Goal: Task Accomplishment & Management: Use online tool/utility

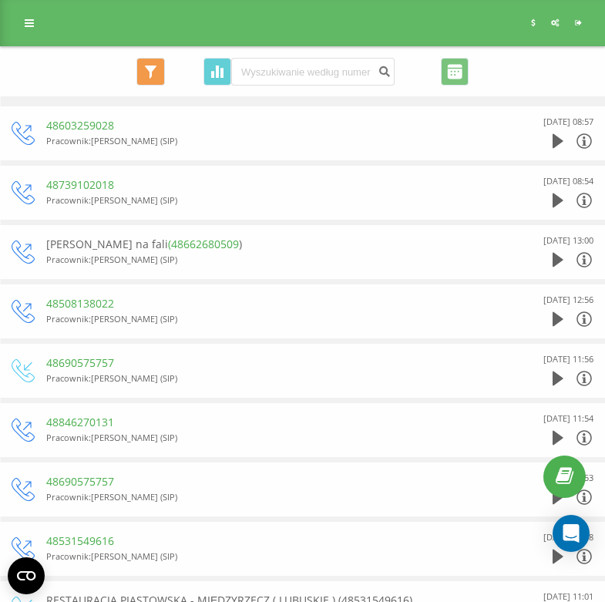
click at [38, 44] on div "Program poleceń Ustawienia profilu Wyloguj się" at bounding box center [302, 23] width 605 height 46
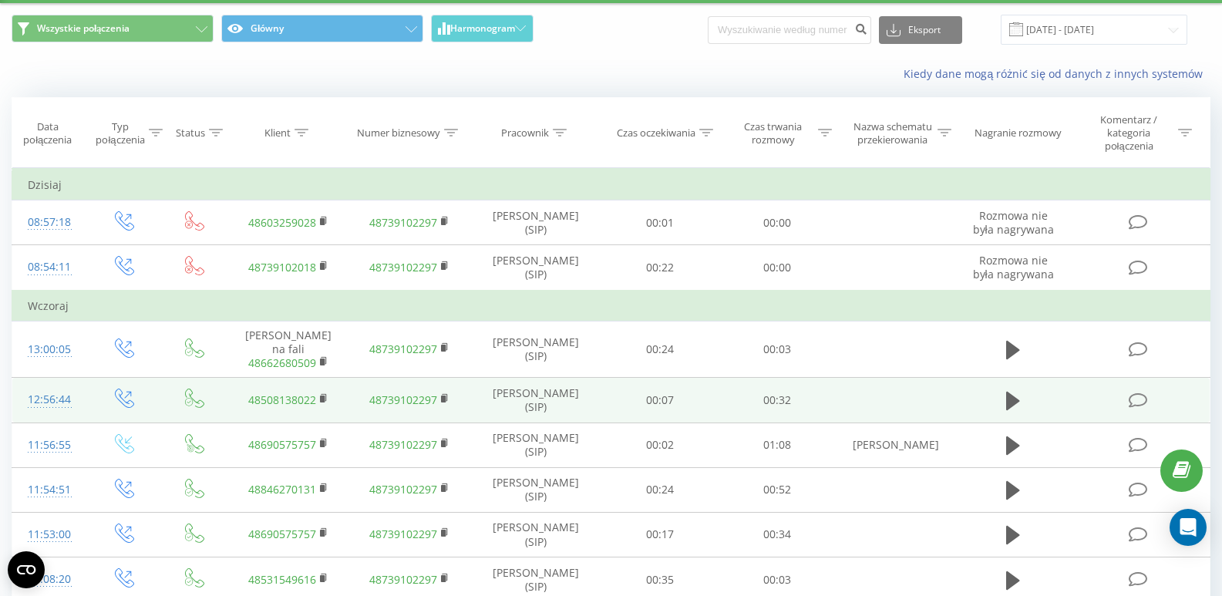
scroll to position [77, 0]
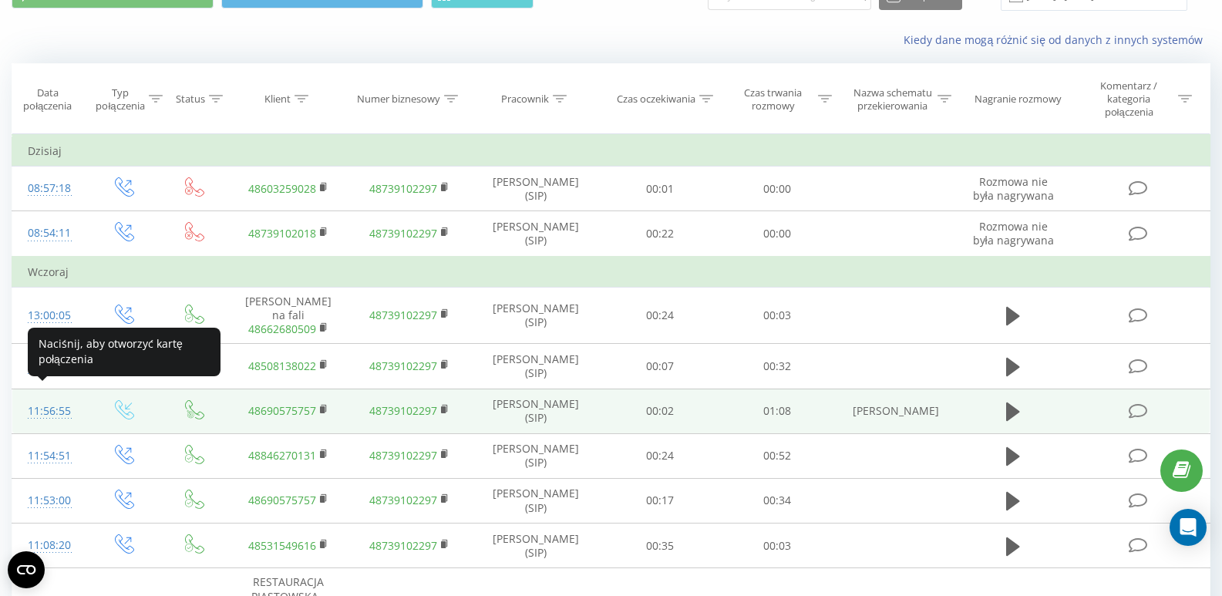
click at [52, 402] on div "11:56:55" at bounding box center [50, 411] width 44 height 30
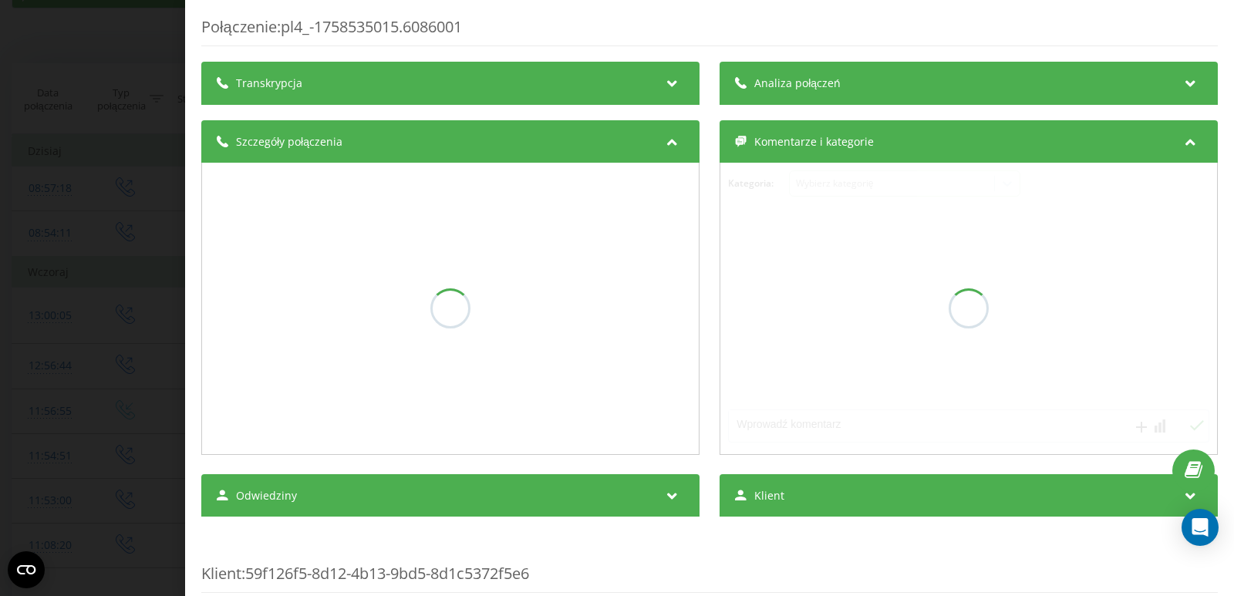
click at [605, 88] on div "Połączenie : pl4_-1758535015.6086001 Transkrypcja Analiza połączeń Szczegóły po…" at bounding box center [709, 561] width 1016 height 1090
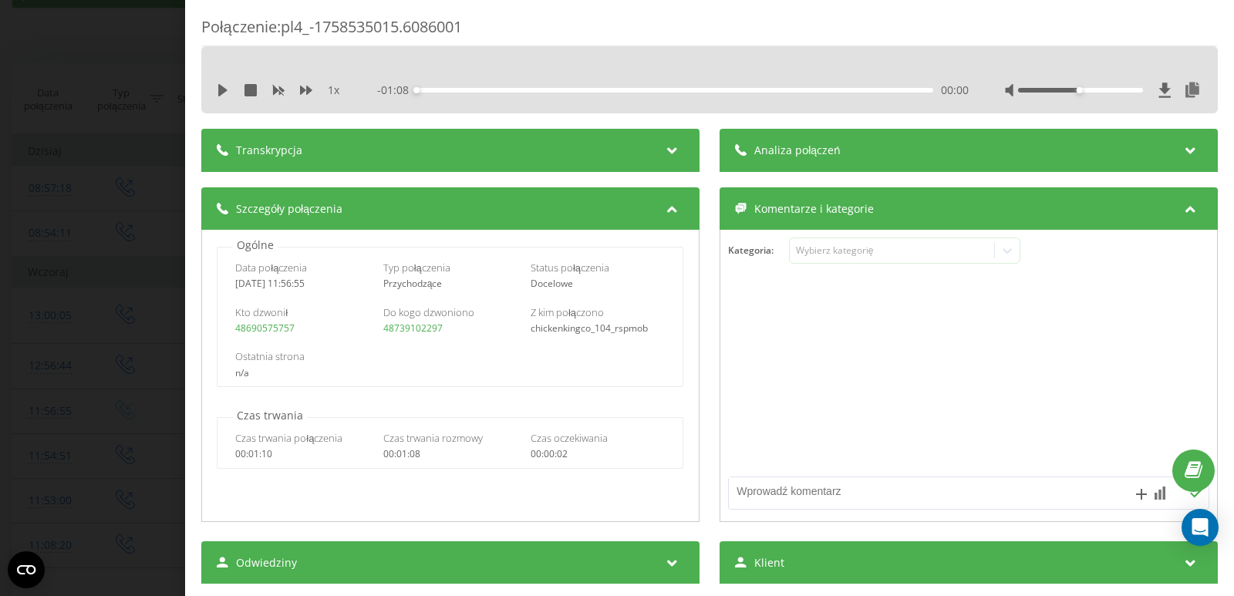
click at [605, 145] on div "Analiza połączeń" at bounding box center [969, 150] width 498 height 43
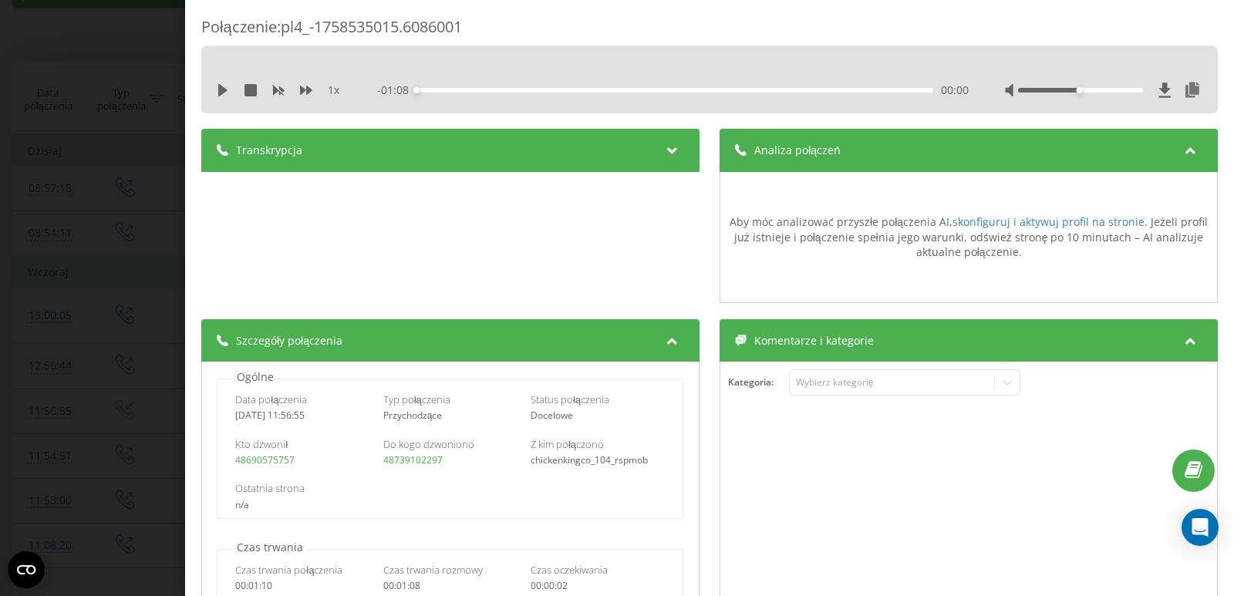
drag, startPoint x: 63, startPoint y: 64, endPoint x: 72, endPoint y: 72, distance: 11.5
click at [67, 66] on div "Połączenie : pl4_-1758535015.6086001 1 x - 01:08 00:00 00:00 Transkrypcja Aby m…" at bounding box center [617, 298] width 1234 height 596
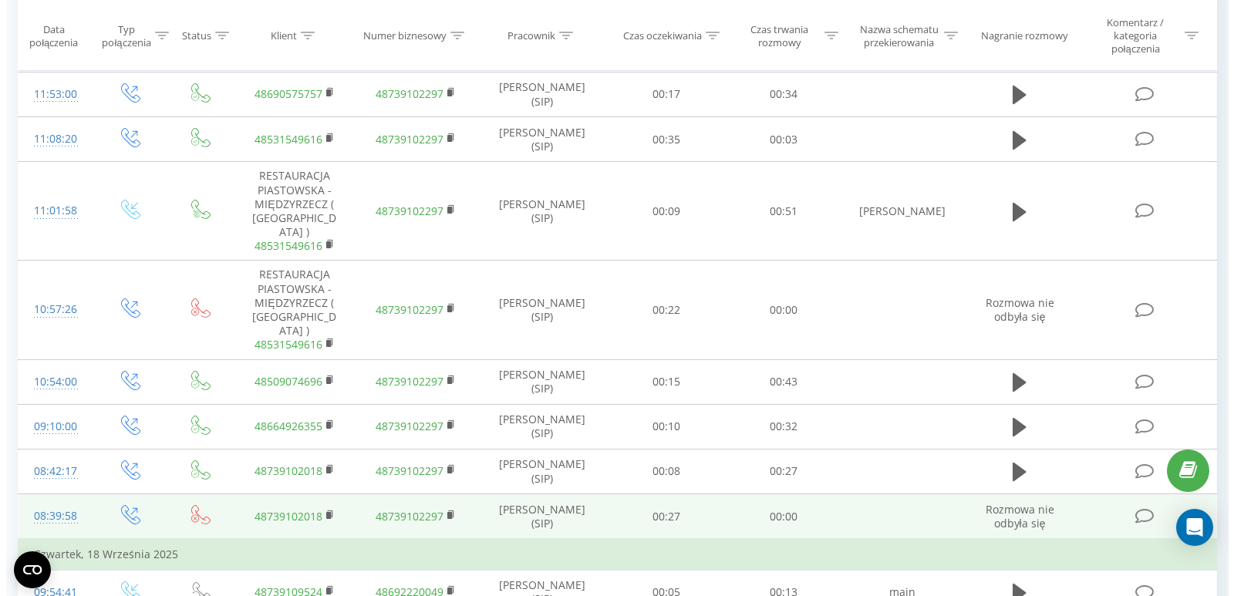
scroll to position [540, 0]
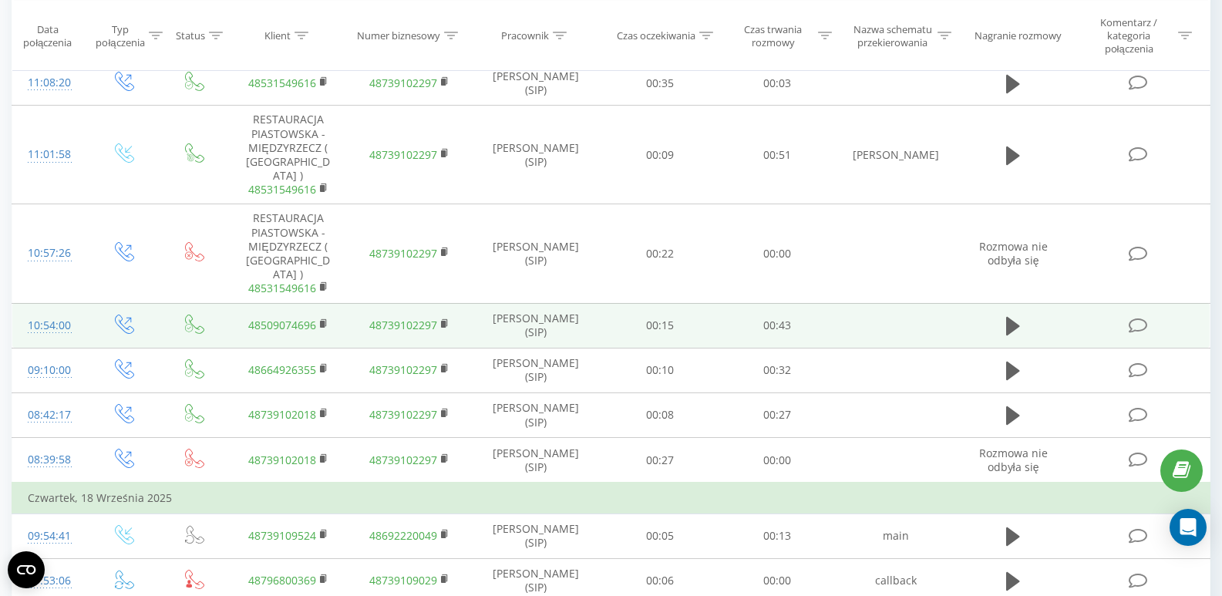
click at [56, 311] on div "10:54:00" at bounding box center [50, 326] width 44 height 30
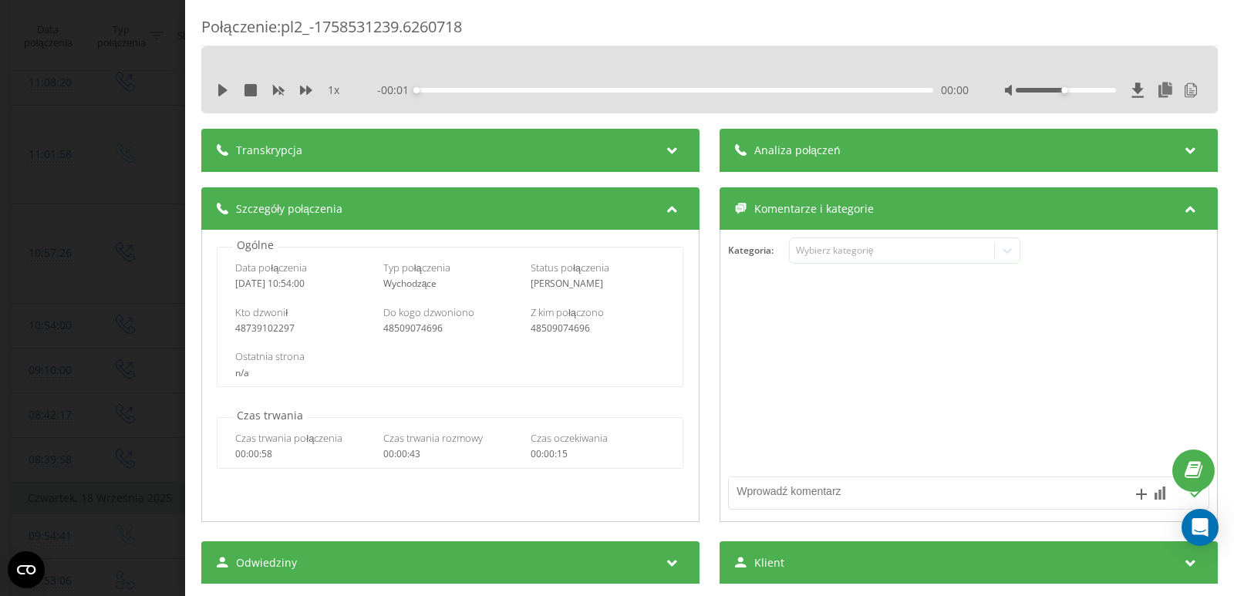
click at [605, 81] on div "1 x - 00:01 00:00 00:00" at bounding box center [709, 90] width 993 height 23
drag, startPoint x: 787, startPoint y: 134, endPoint x: 786, endPoint y: 146, distance: 11.6
click at [605, 134] on div "Analiza połączeń" at bounding box center [969, 150] width 498 height 43
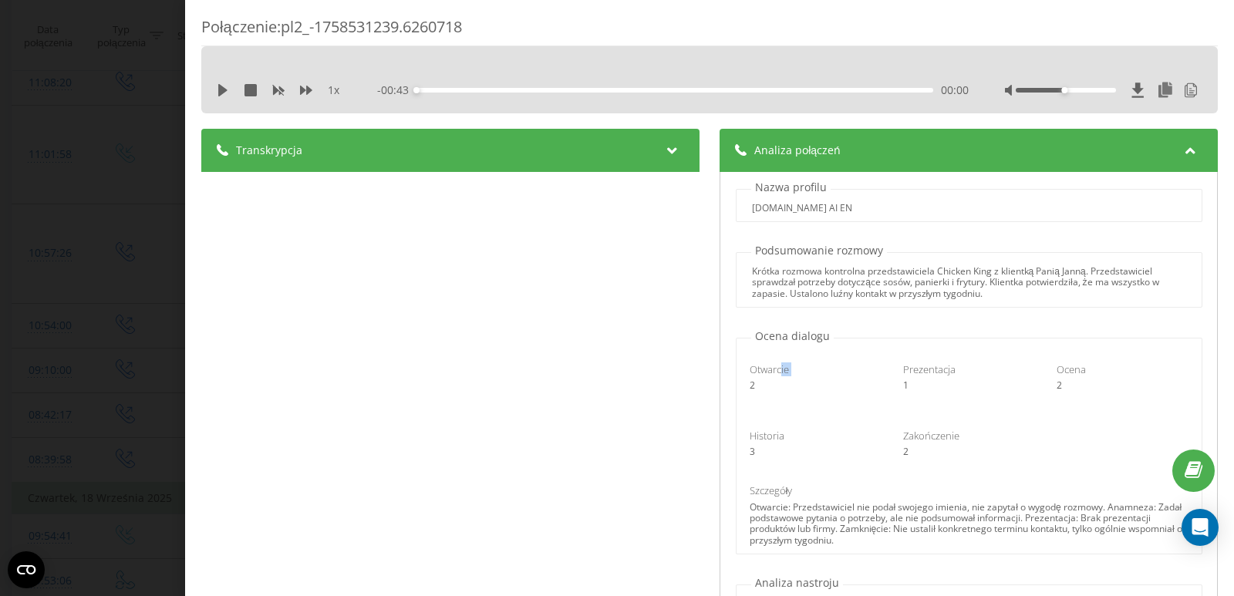
drag, startPoint x: 733, startPoint y: 378, endPoint x: 924, endPoint y: 394, distance: 191.2
click at [605, 376] on div "Otwarcie 2" at bounding box center [815, 376] width 153 height 29
drag, startPoint x: 902, startPoint y: 390, endPoint x: 995, endPoint y: 388, distance: 92.6
click at [605, 388] on div "1" at bounding box center [969, 385] width 132 height 11
click at [605, 390] on div "2" at bounding box center [1123, 385] width 132 height 11
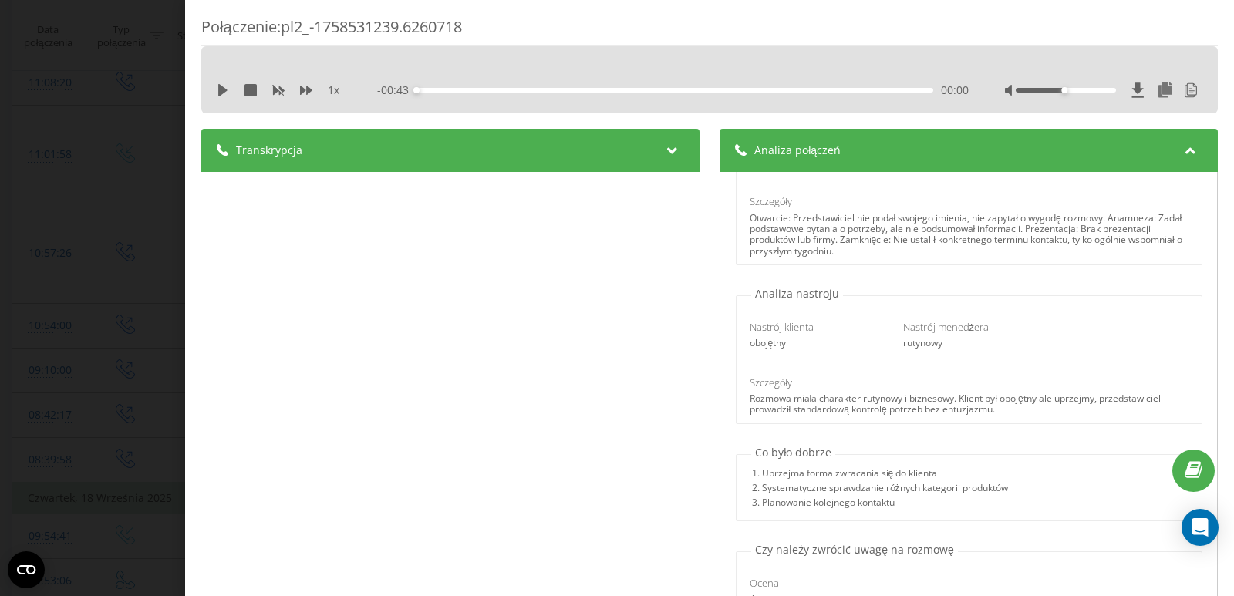
scroll to position [290, 0]
drag, startPoint x: 946, startPoint y: 341, endPoint x: 889, endPoint y: 342, distance: 56.3
click at [605, 342] on div "Nastrój menedżera rutynowy" at bounding box center [968, 333] width 153 height 29
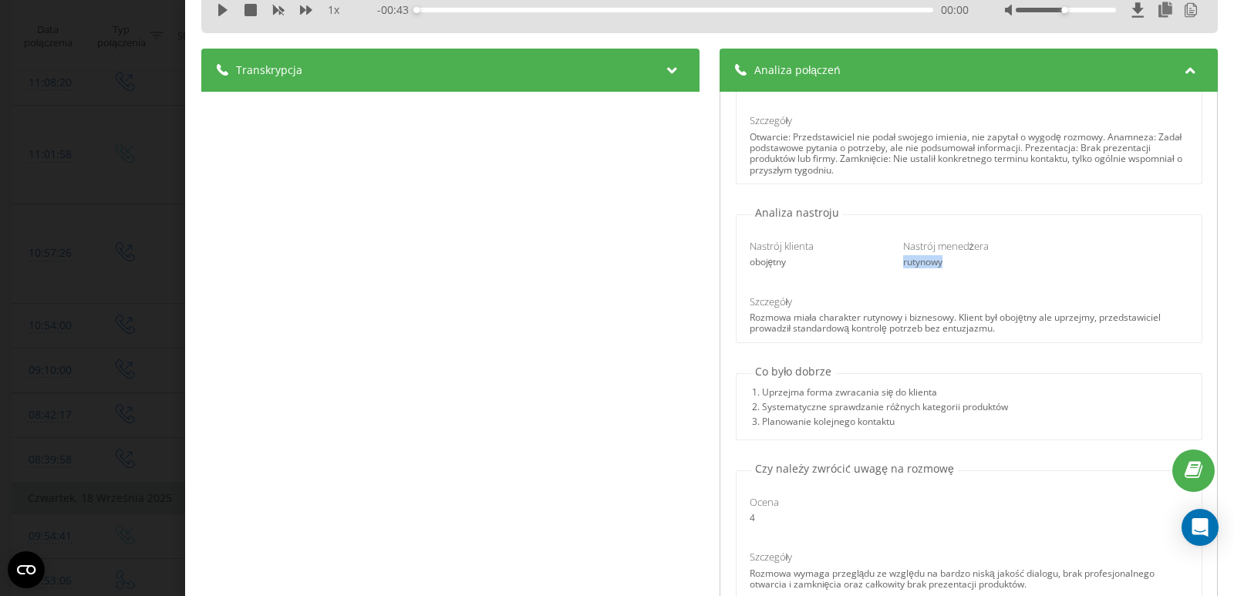
scroll to position [154, 0]
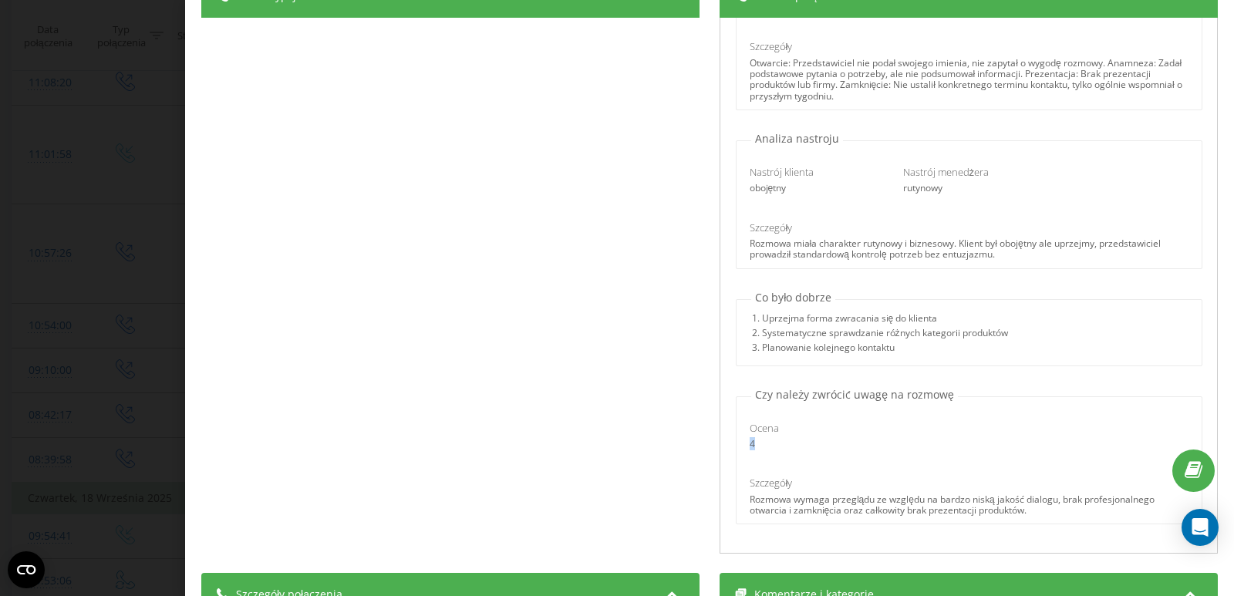
drag, startPoint x: 739, startPoint y: 440, endPoint x: 784, endPoint y: 441, distance: 45.5
click at [605, 441] on div "Ocena 4" at bounding box center [815, 435] width 153 height 29
click at [605, 453] on div "Ocena 4" at bounding box center [969, 435] width 460 height 51
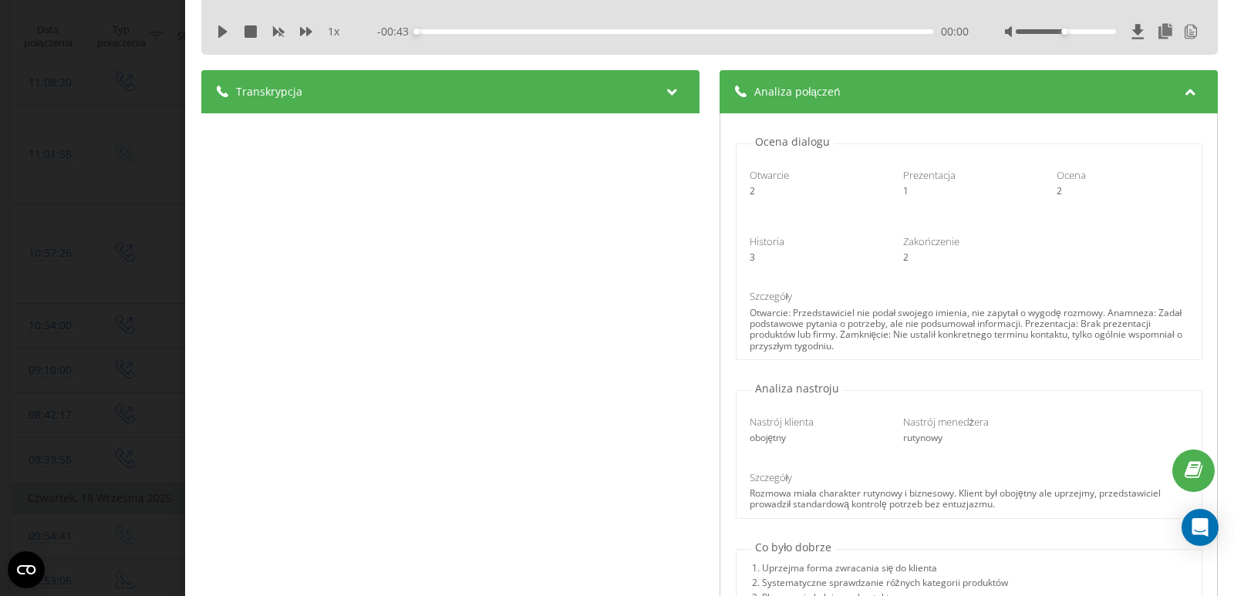
scroll to position [0, 0]
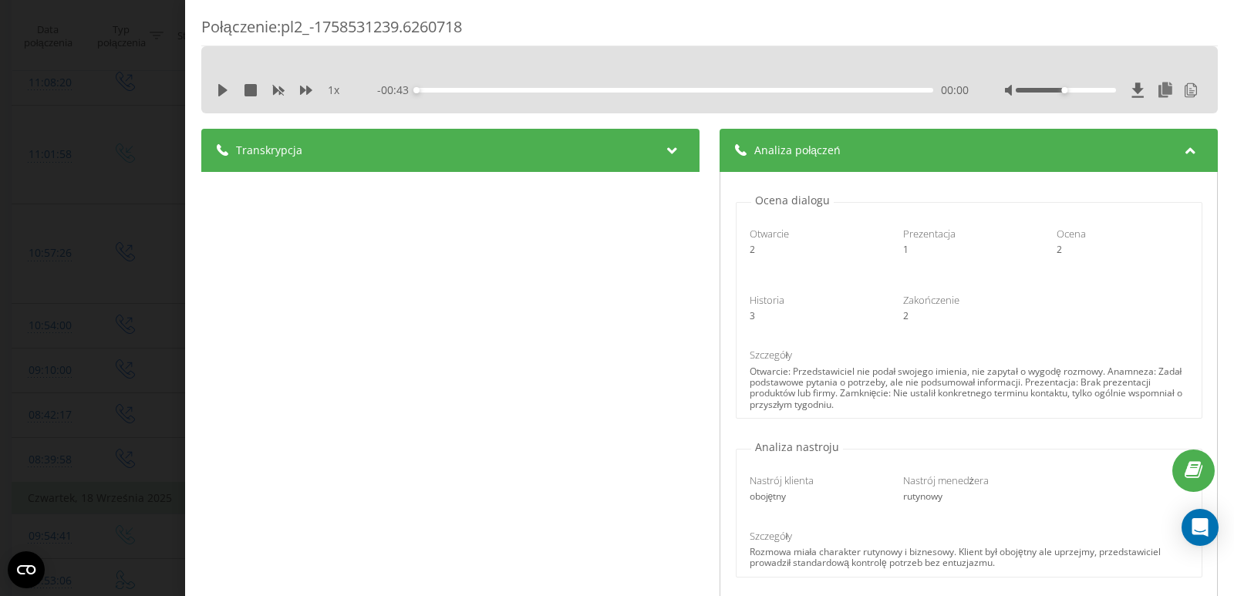
click at [605, 155] on div "Transkrypcja" at bounding box center [450, 150] width 498 height 43
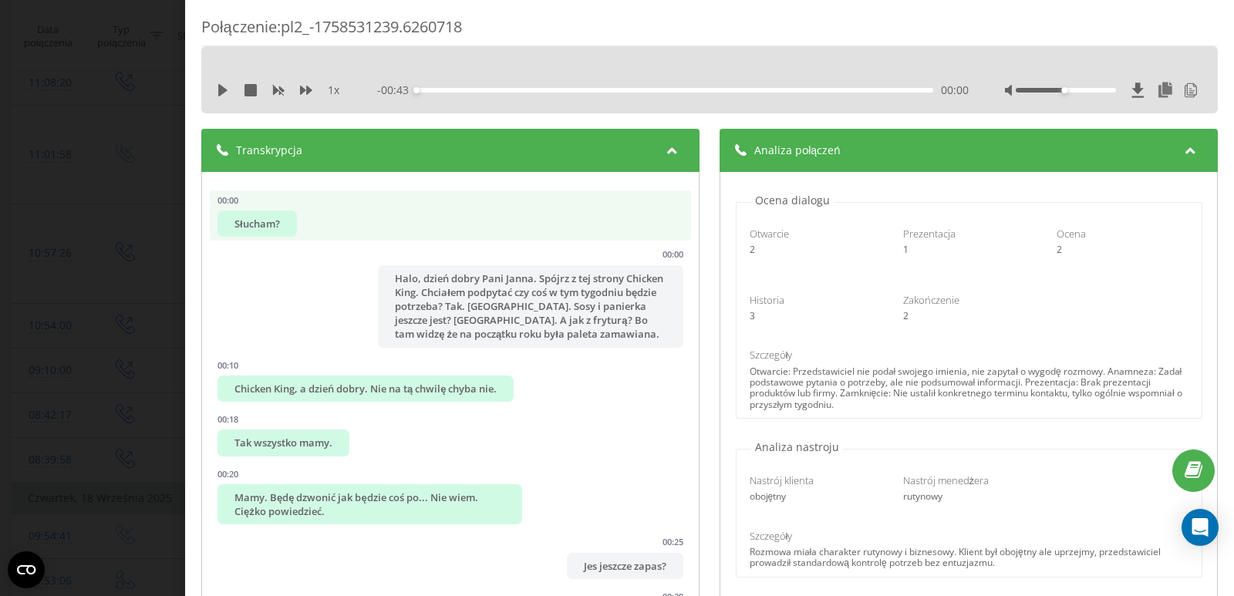
scroll to position [194, 0]
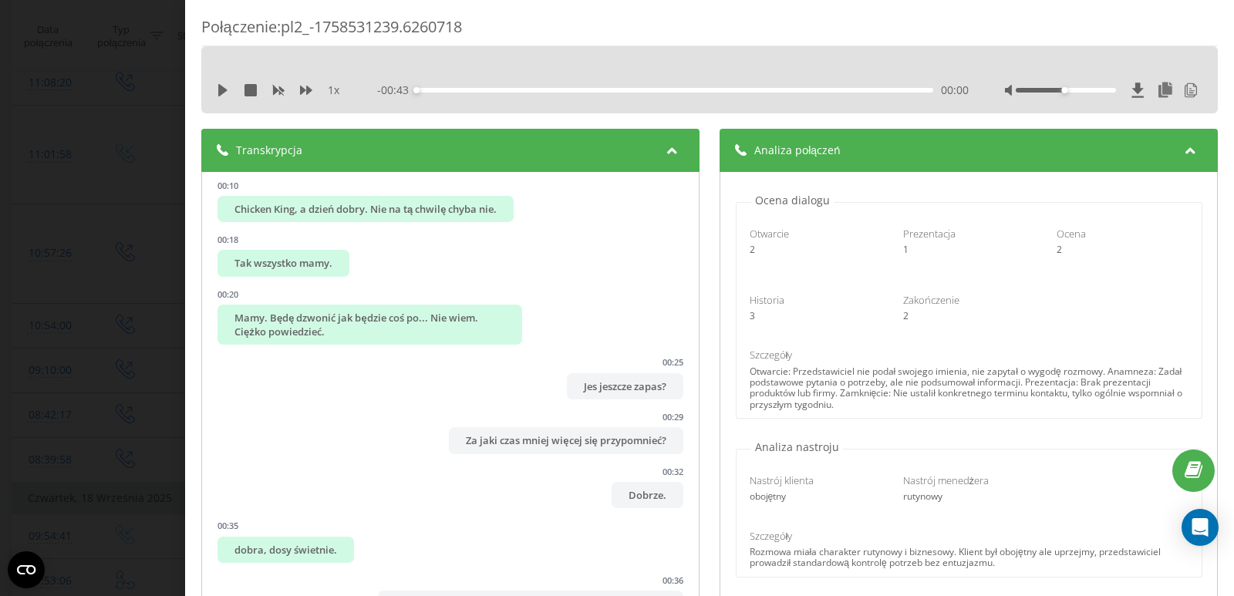
click at [605, 146] on div "Transkrypcja" at bounding box center [450, 150] width 498 height 43
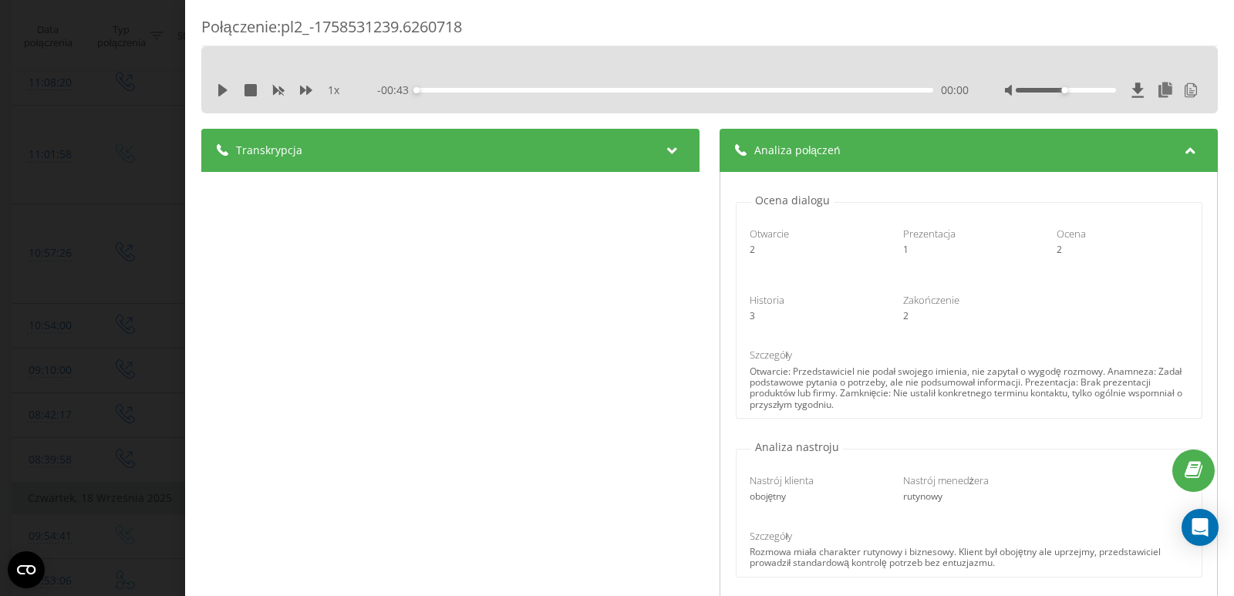
click at [605, 140] on div "Transkrypcja" at bounding box center [450, 150] width 498 height 43
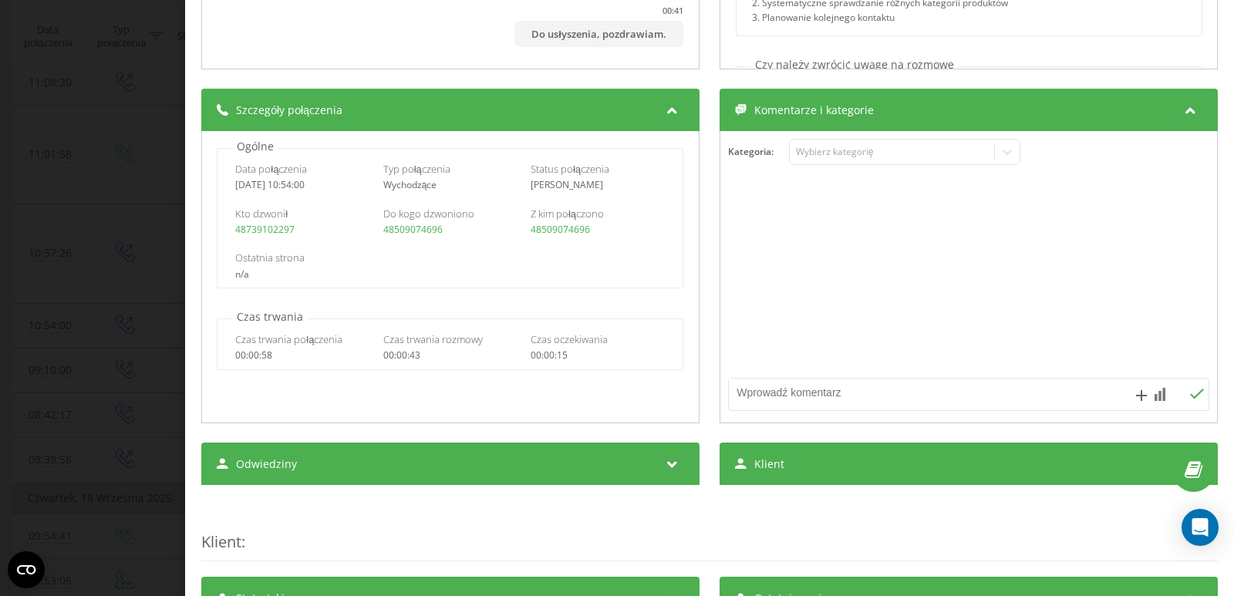
scroll to position [617, 0]
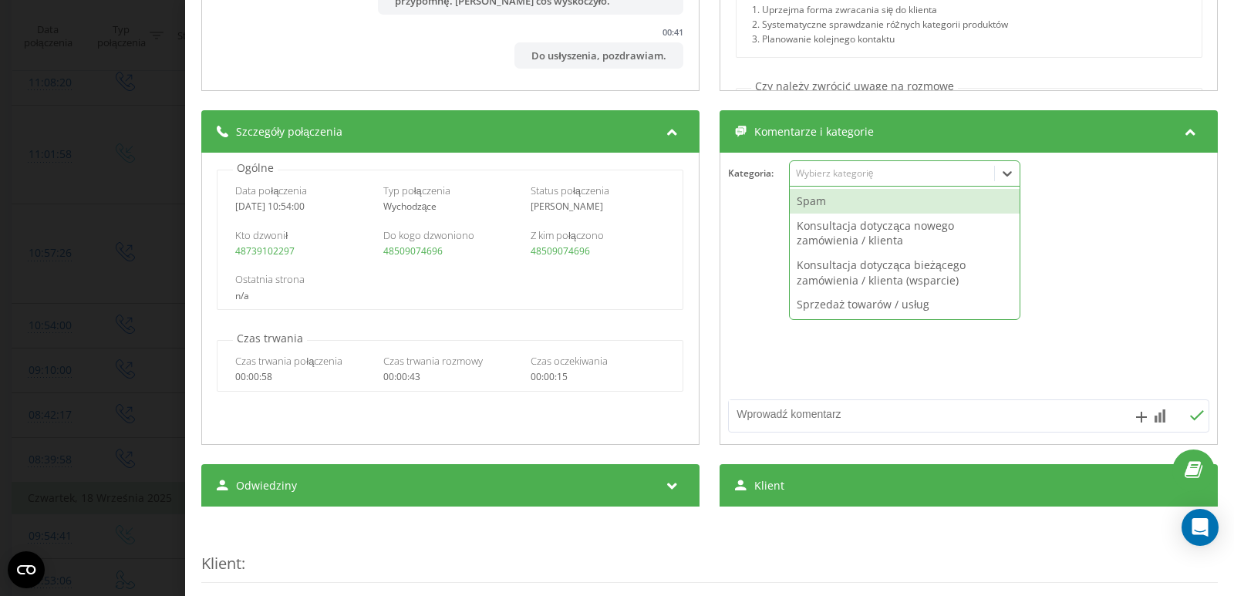
click at [605, 173] on div "Wybierz kategorię" at bounding box center [892, 173] width 193 height 12
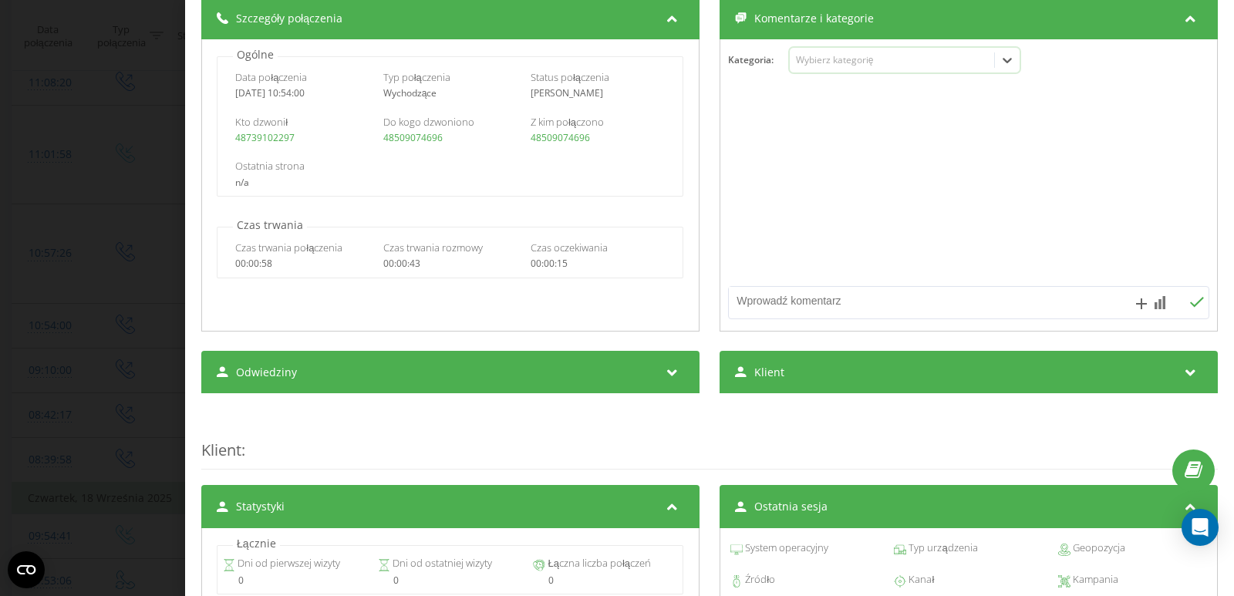
scroll to position [1003, 0]
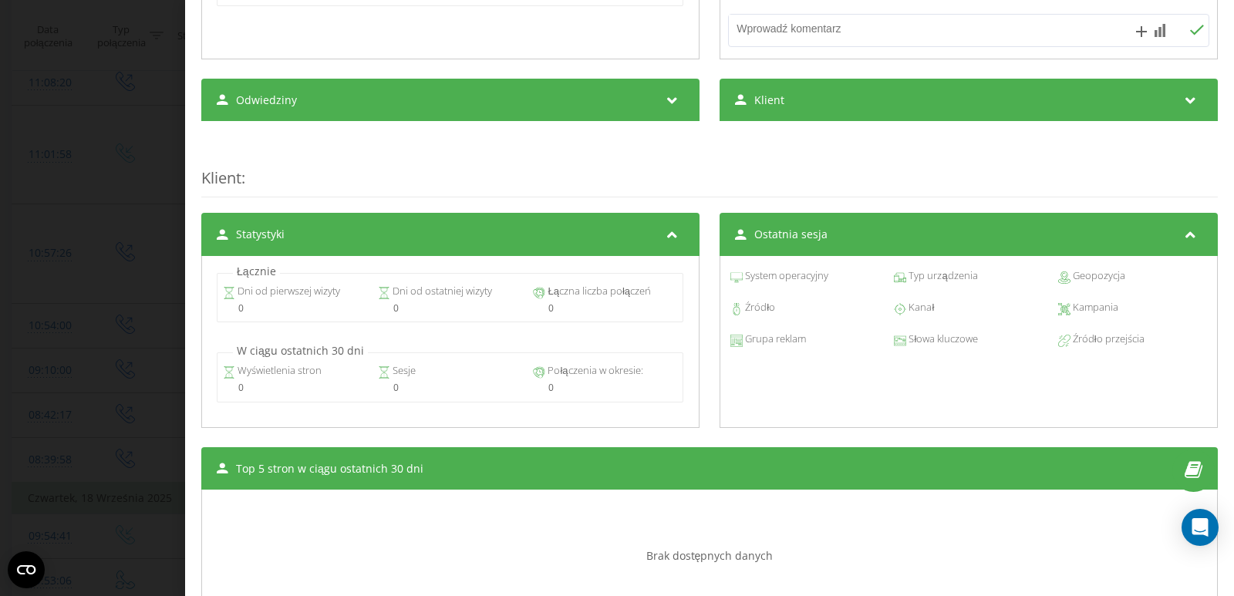
click at [605, 113] on div "Klient" at bounding box center [969, 100] width 498 height 43
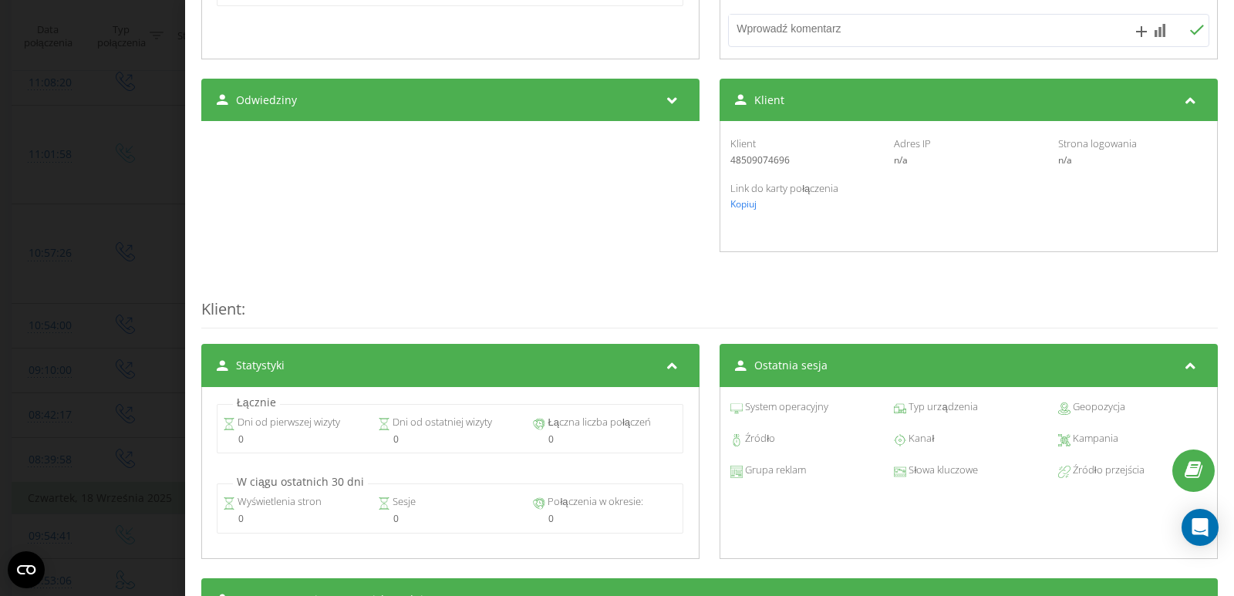
click at [605, 113] on div "Klient" at bounding box center [969, 100] width 498 height 43
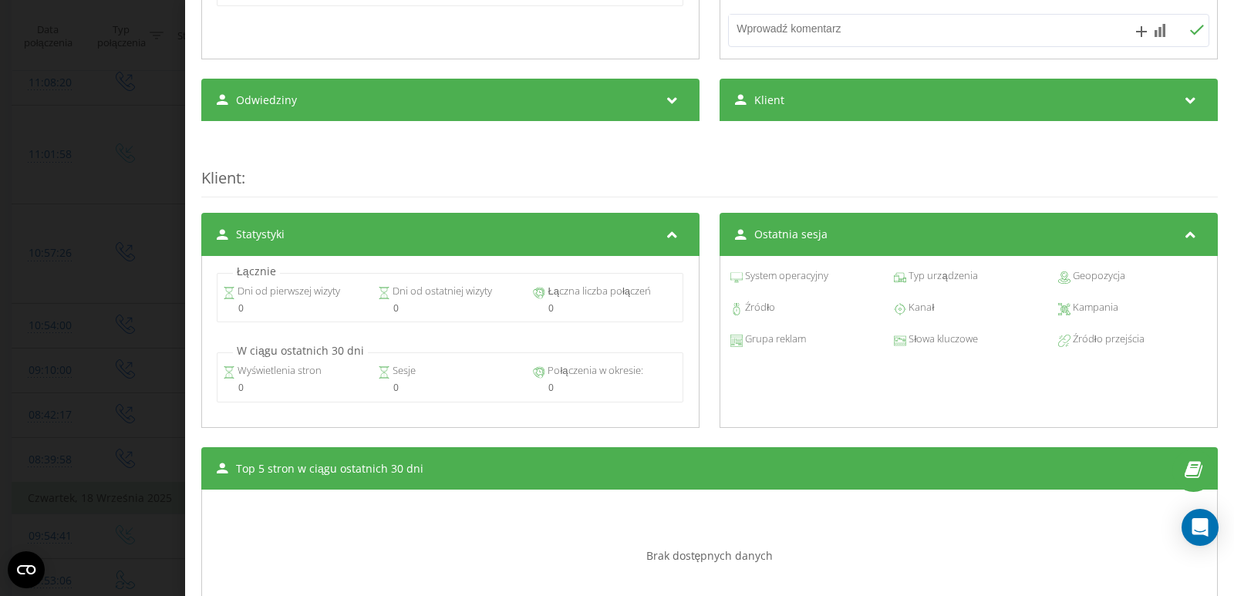
click at [536, 97] on div "Odwiedziny" at bounding box center [450, 100] width 498 height 43
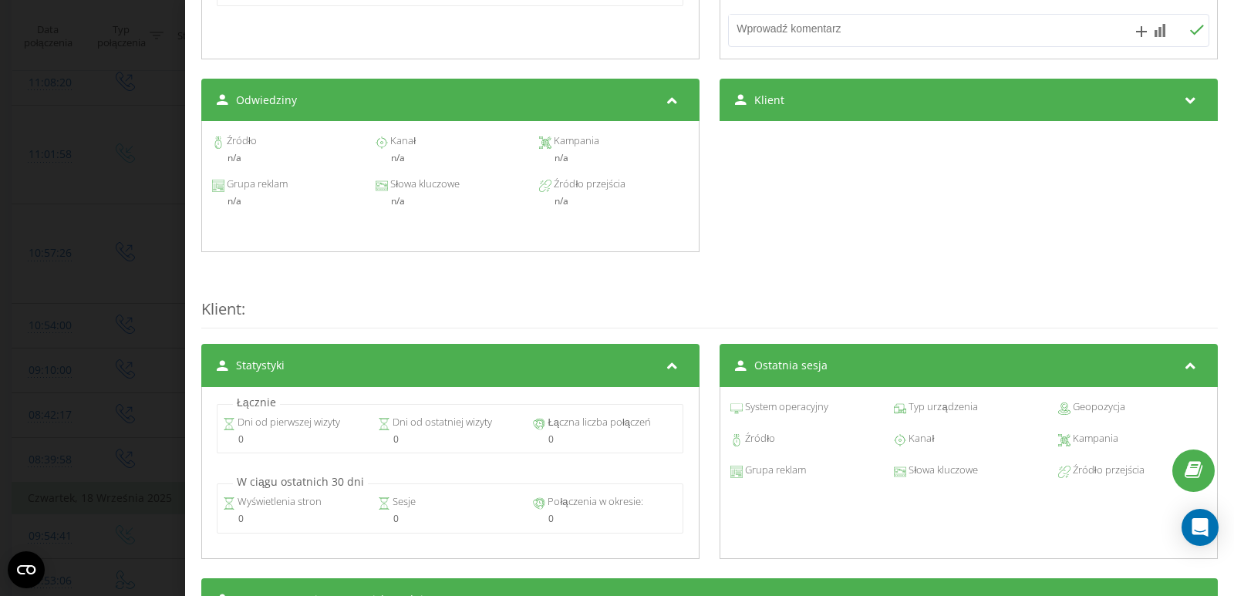
click at [536, 97] on div "Odwiedziny" at bounding box center [450, 100] width 498 height 43
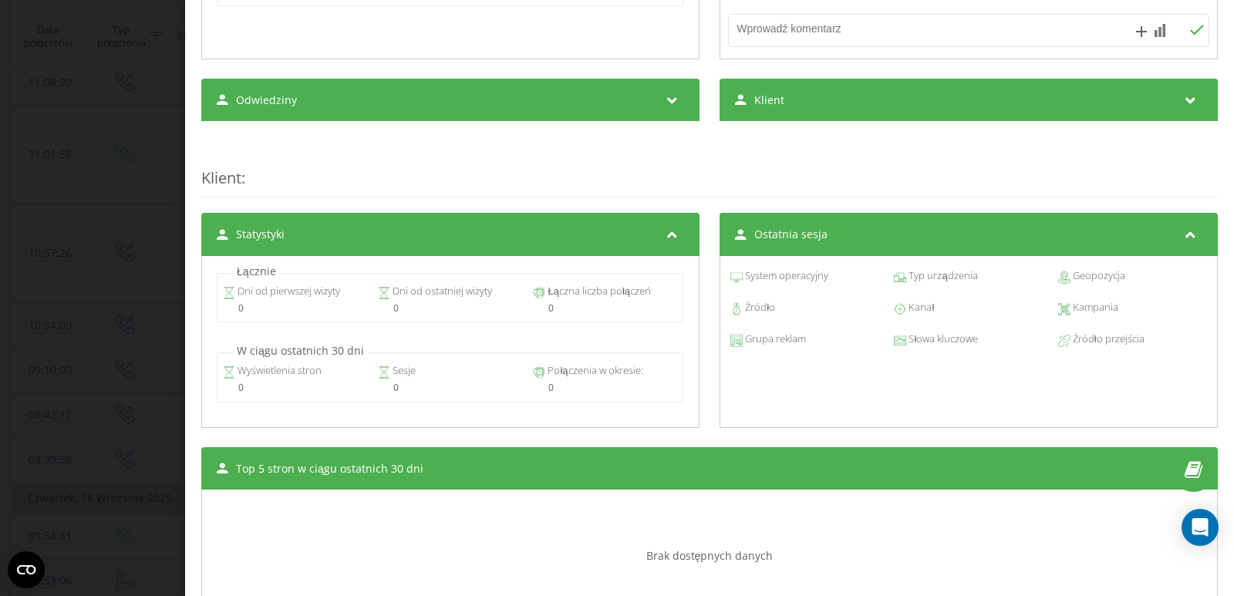
click at [536, 97] on div "Odwiedziny" at bounding box center [450, 100] width 498 height 43
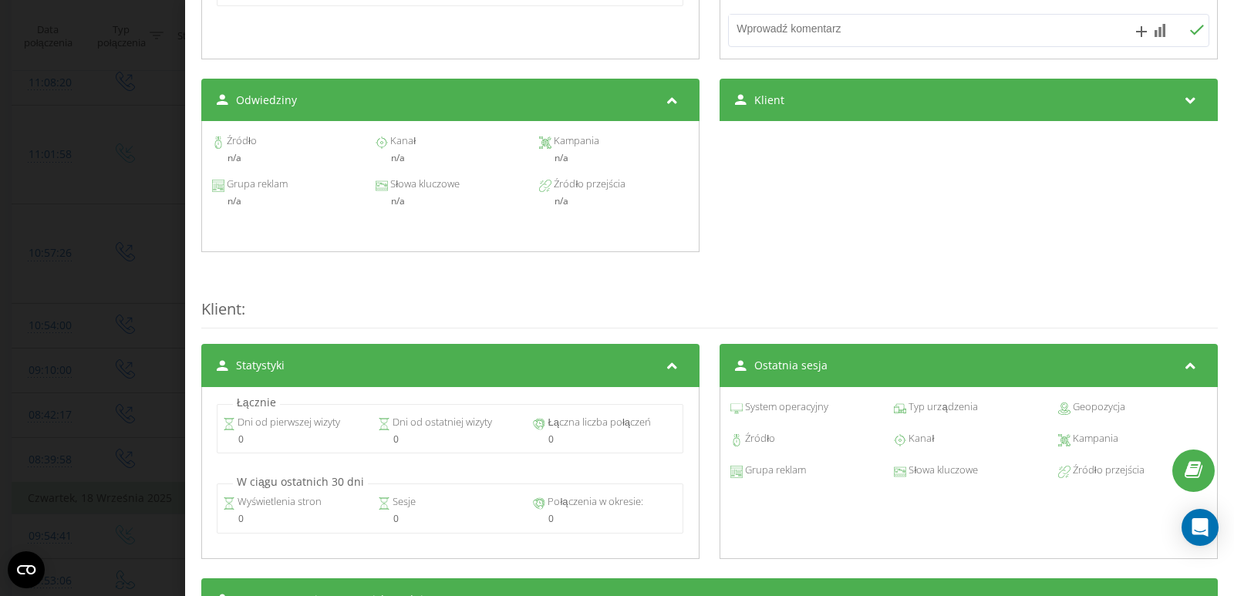
click at [536, 97] on div "Odwiedziny" at bounding box center [450, 100] width 498 height 43
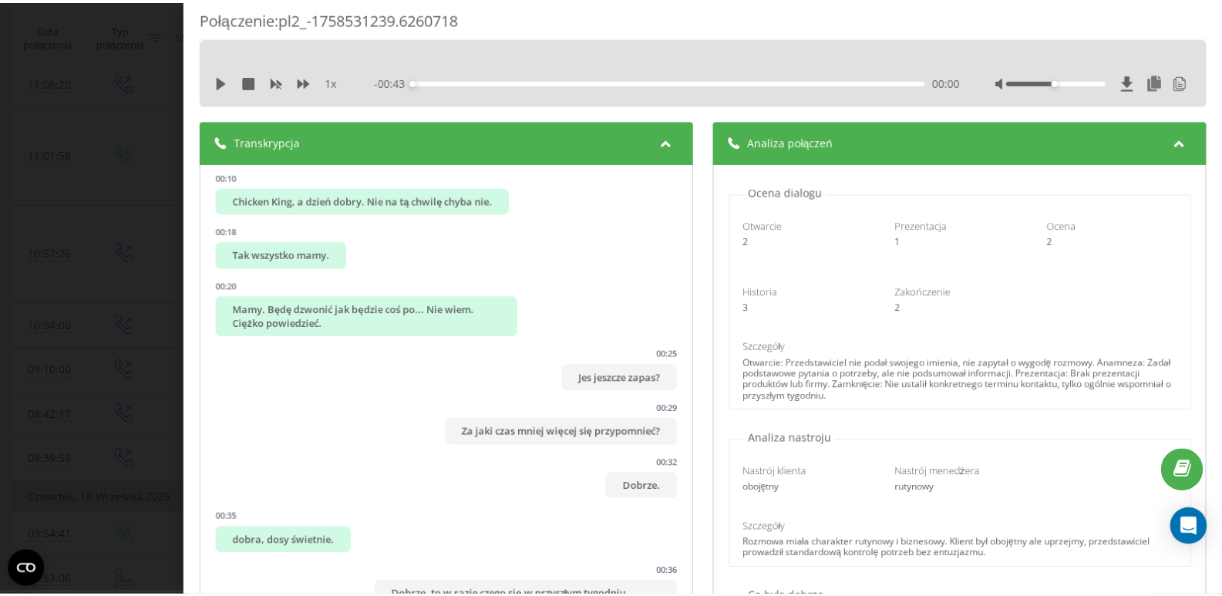
scroll to position [0, 0]
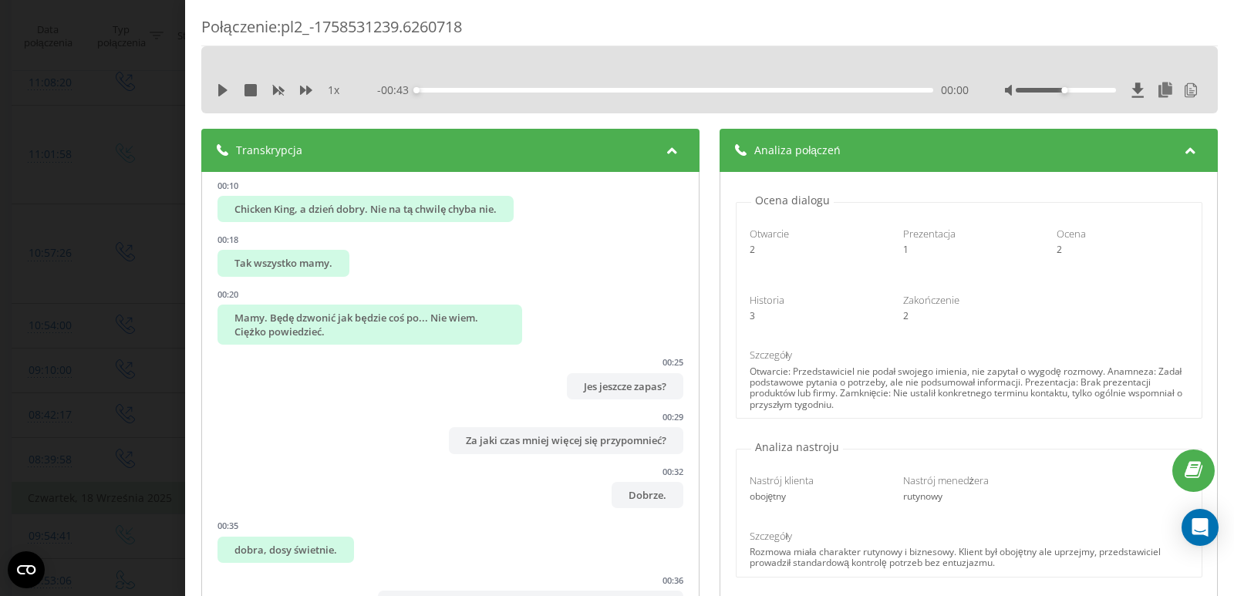
click at [538, 131] on div "Transkrypcja" at bounding box center [450, 150] width 498 height 43
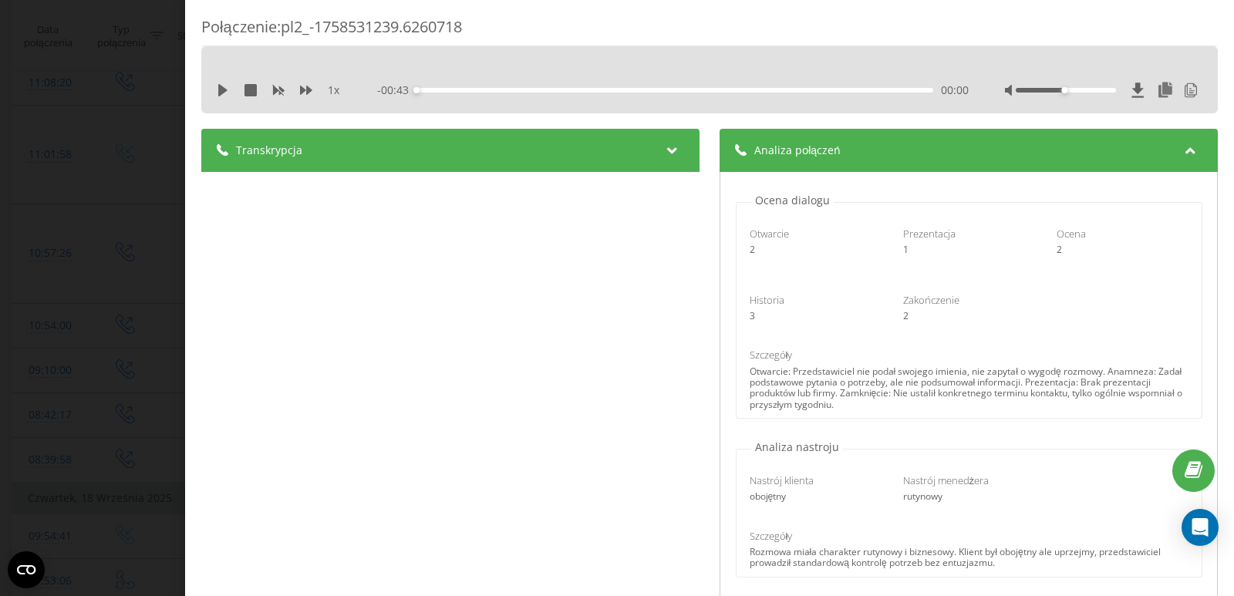
click at [605, 140] on div "Analiza połączeń" at bounding box center [969, 150] width 498 height 43
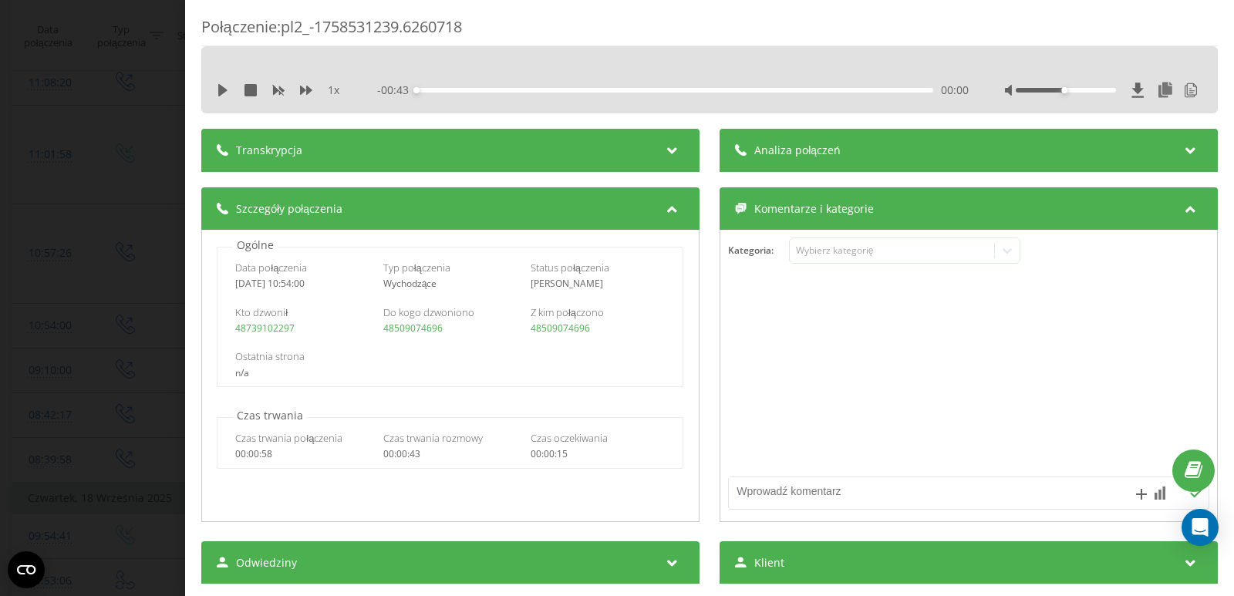
click at [104, 49] on div "Połączenie : pl2_-1758531239.6260718 1 x - 00:43 00:00 00:00 Transkrypcja 00:00…" at bounding box center [617, 298] width 1234 height 596
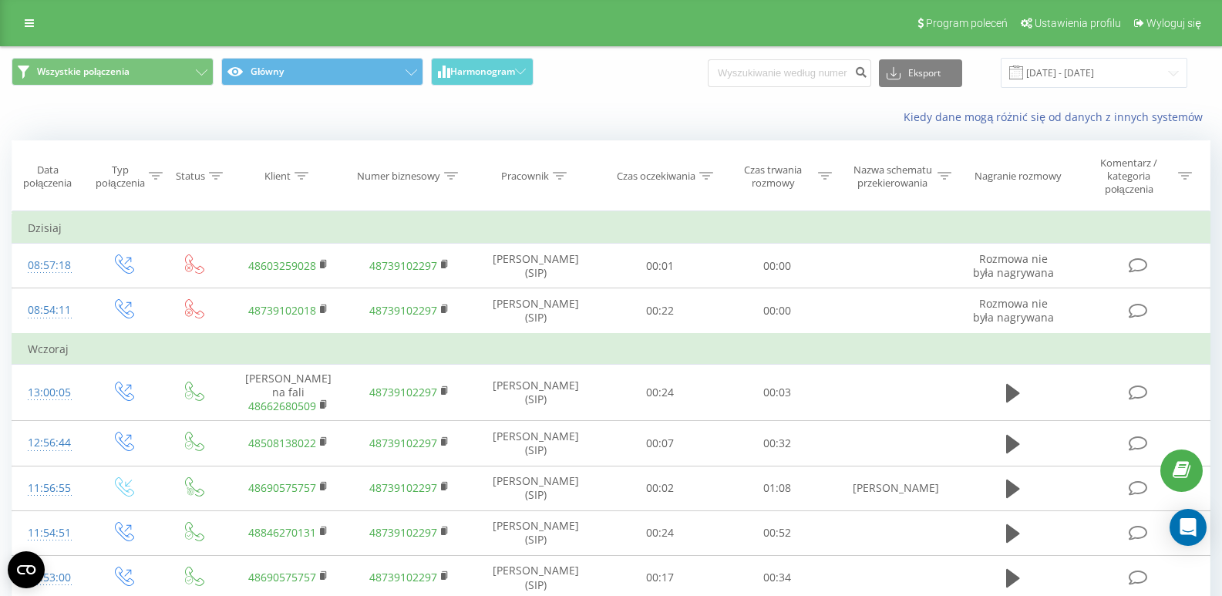
drag, startPoint x: 252, startPoint y: 113, endPoint x: 191, endPoint y: 4, distance: 124.6
click at [251, 113] on div "Kiedy dane mogą różnić się od danych z innych systemów" at bounding box center [611, 117] width 1221 height 37
